Goal: Navigation & Orientation: Find specific page/section

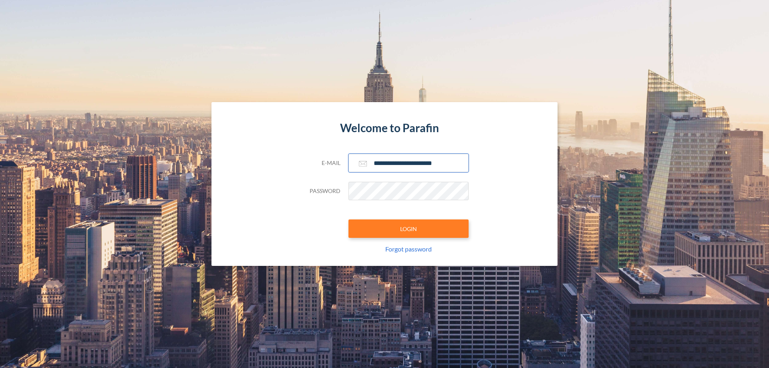
type input "**********"
click at [409, 229] on button "LOGIN" at bounding box center [409, 229] width 120 height 18
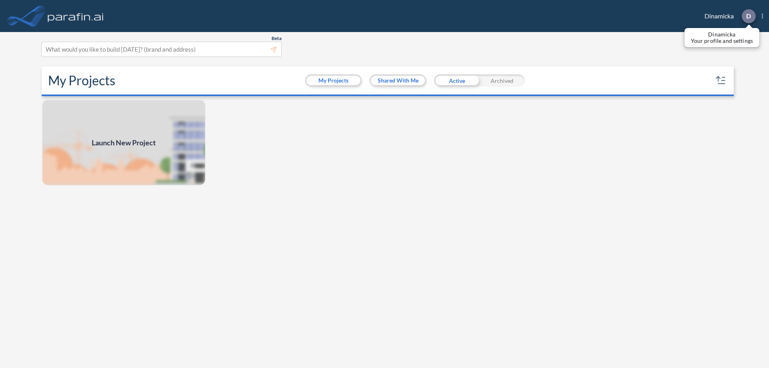
click at [748, 16] on p "D" at bounding box center [748, 15] width 5 height 7
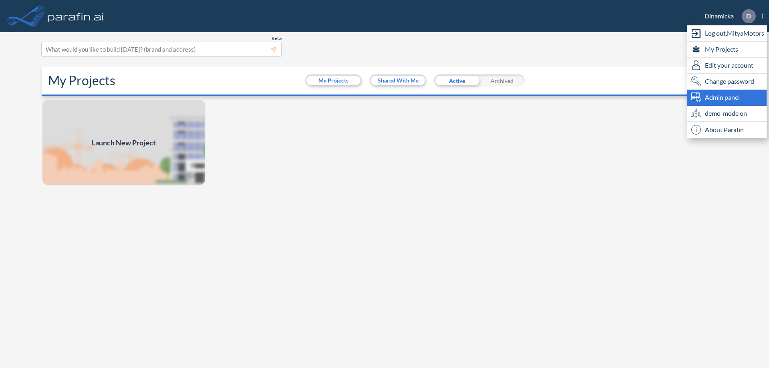
click at [727, 97] on span "Admin panel" at bounding box center [722, 98] width 35 height 10
